Goal: Navigation & Orientation: Find specific page/section

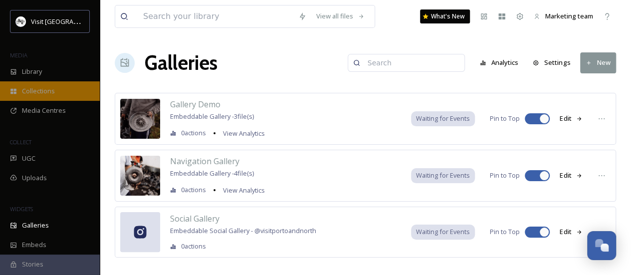
click at [33, 85] on div "Collections" at bounding box center [50, 90] width 100 height 19
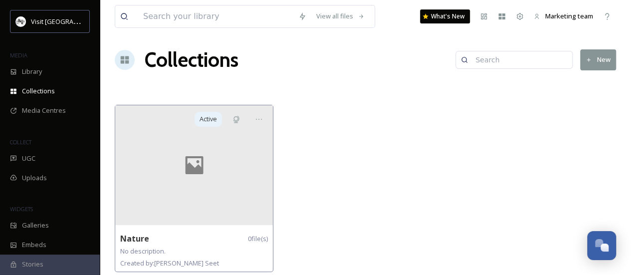
scroll to position [4, 0]
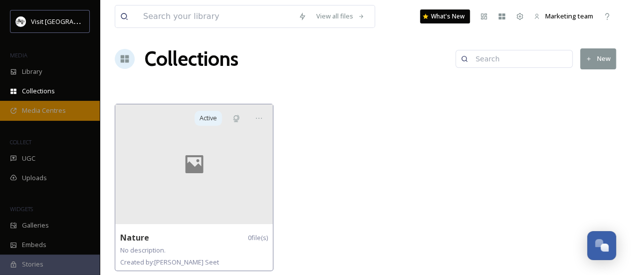
click at [14, 108] on icon at bounding box center [13, 111] width 6 height 6
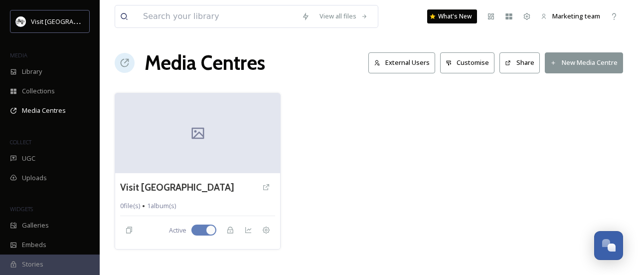
click at [439, 242] on div at bounding box center [369, 171] width 166 height 157
click at [391, 186] on div at bounding box center [369, 171] width 166 height 157
click at [470, 144] on div at bounding box center [540, 171] width 166 height 157
drag, startPoint x: 405, startPoint y: 168, endPoint x: 458, endPoint y: 184, distance: 54.7
click at [458, 185] on div "Visit Porto And North 0 file(s) 1 album(s) Active" at bounding box center [369, 171] width 509 height 157
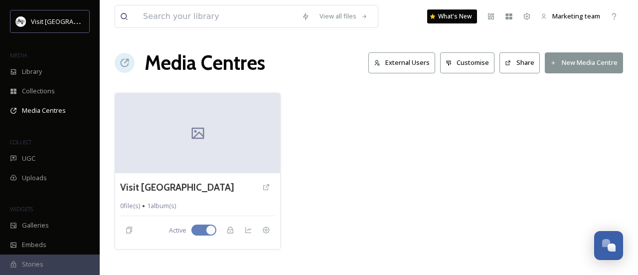
click at [454, 140] on div "Visit Porto And North 0 file(s) 1 album(s) Active" at bounding box center [369, 171] width 509 height 157
click at [332, 142] on div at bounding box center [369, 171] width 166 height 157
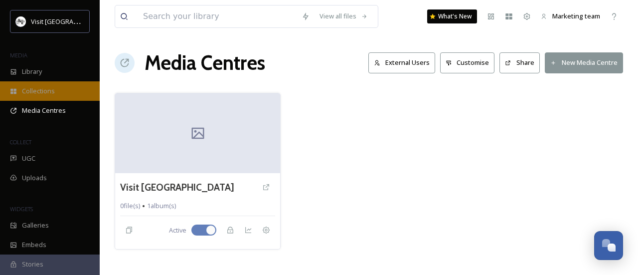
click at [38, 95] on span "Collections" at bounding box center [38, 90] width 33 height 9
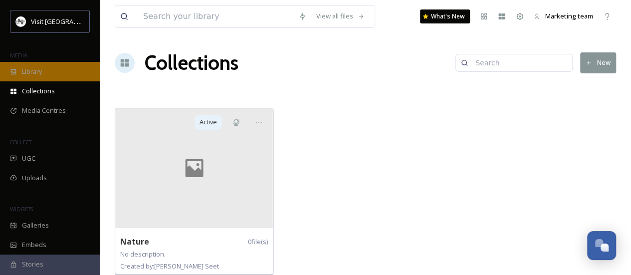
click at [34, 75] on span "Library" at bounding box center [32, 71] width 20 height 9
